Goal: Information Seeking & Learning: Learn about a topic

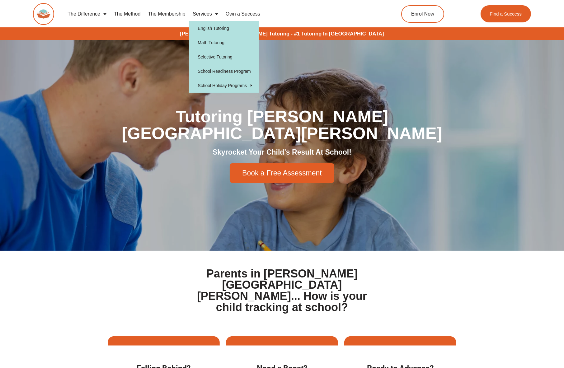
click at [198, 8] on link "Services" at bounding box center [205, 14] width 33 height 14
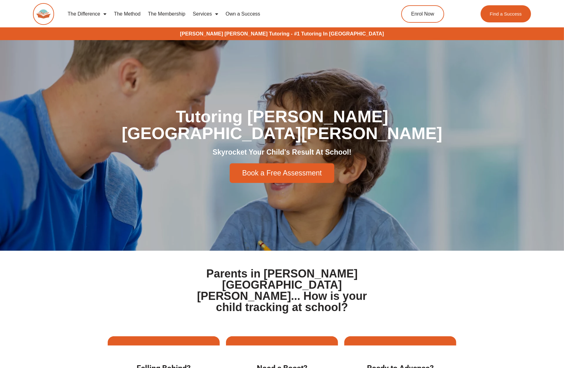
click at [198, 8] on link "Services" at bounding box center [205, 14] width 33 height 14
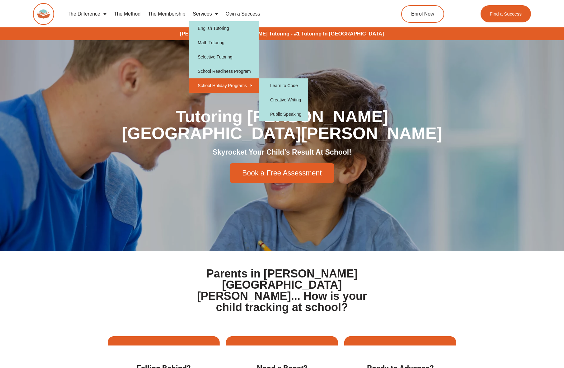
click at [200, 81] on link "School Holiday Programs" at bounding box center [224, 85] width 70 height 14
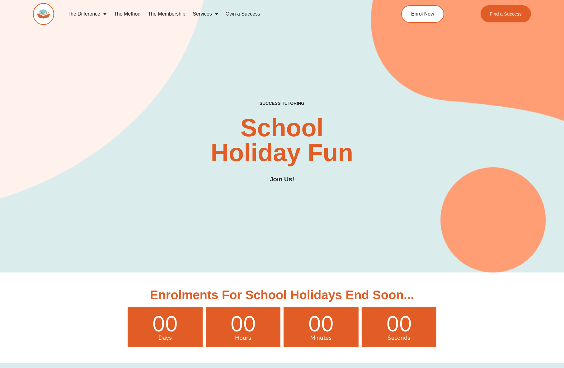
click at [123, 9] on link "The Method" at bounding box center [127, 14] width 34 height 14
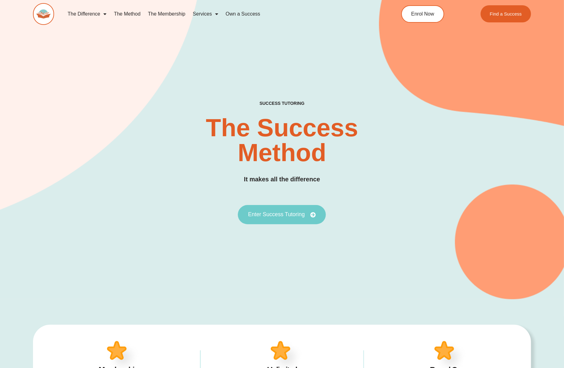
click at [248, 212] on span "Enter Success Tutoring" at bounding box center [276, 215] width 57 height 6
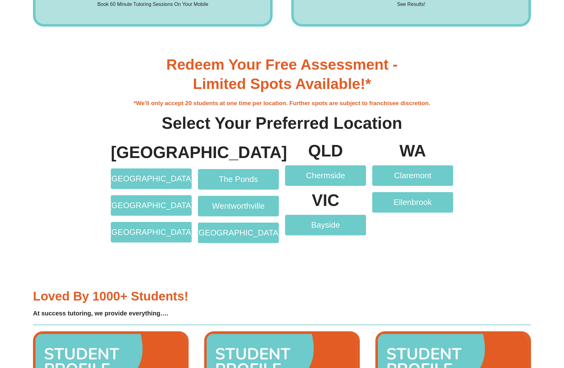
scroll to position [1213, 0]
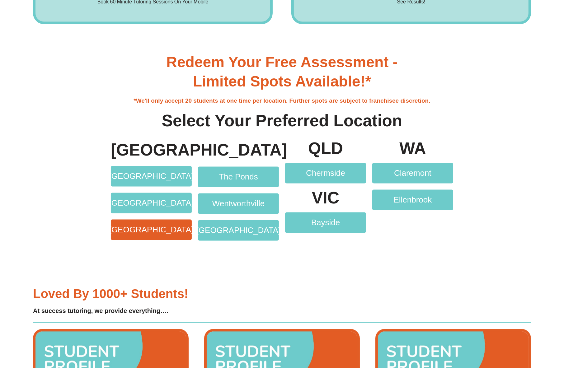
click at [139, 226] on span "[GEOGRAPHIC_DATA]" at bounding box center [151, 230] width 84 height 8
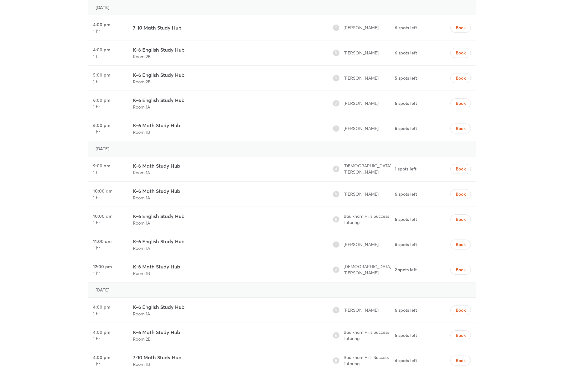
scroll to position [1750, 0]
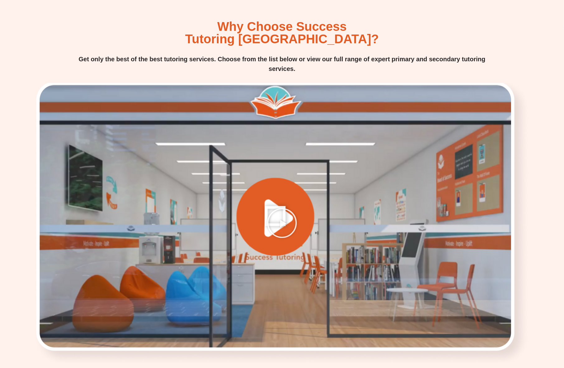
scroll to position [566, 0]
